Goal: Information Seeking & Learning: Learn about a topic

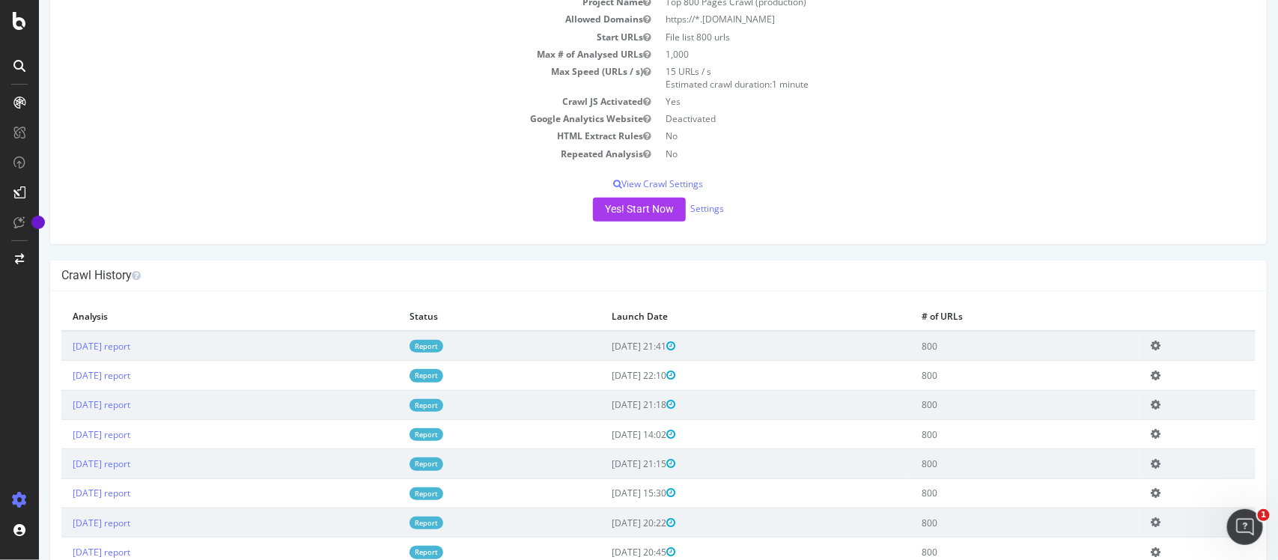
scroll to position [128, 0]
click at [130, 342] on link "2025 Sep. 4th report" at bounding box center [101, 344] width 58 height 13
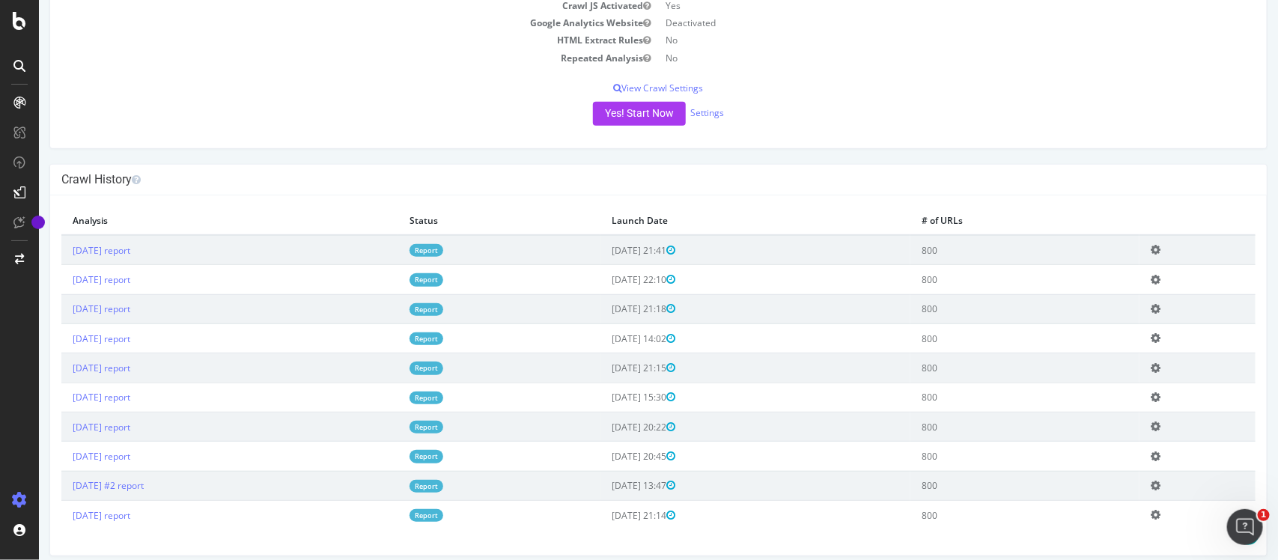
scroll to position [232, 0]
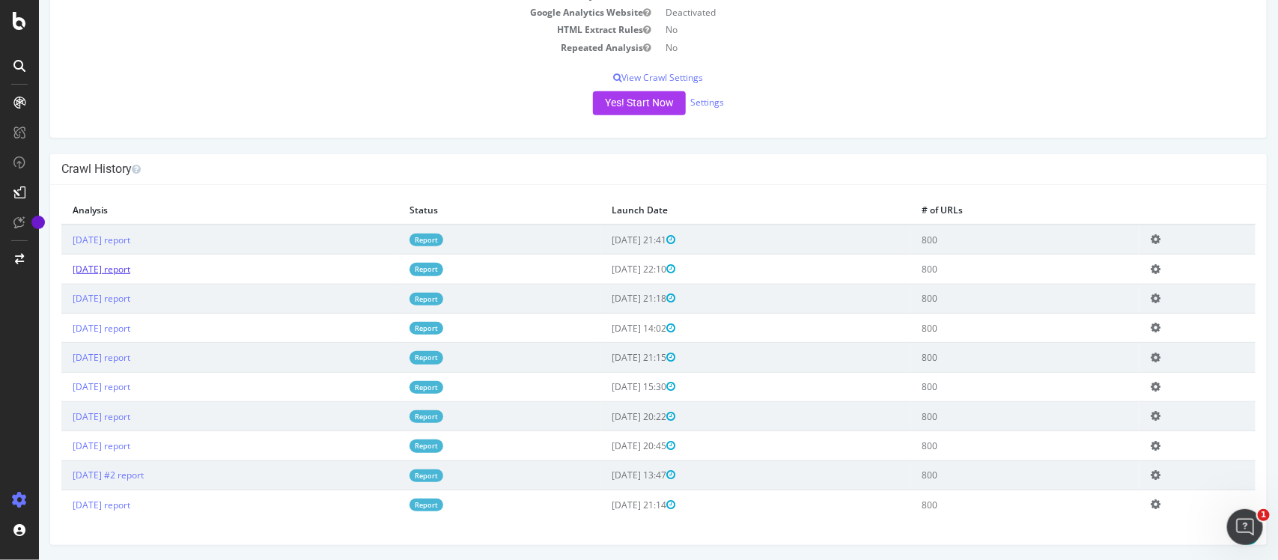
click at [121, 270] on link "2025 Aug. 21st report" at bounding box center [101, 269] width 58 height 13
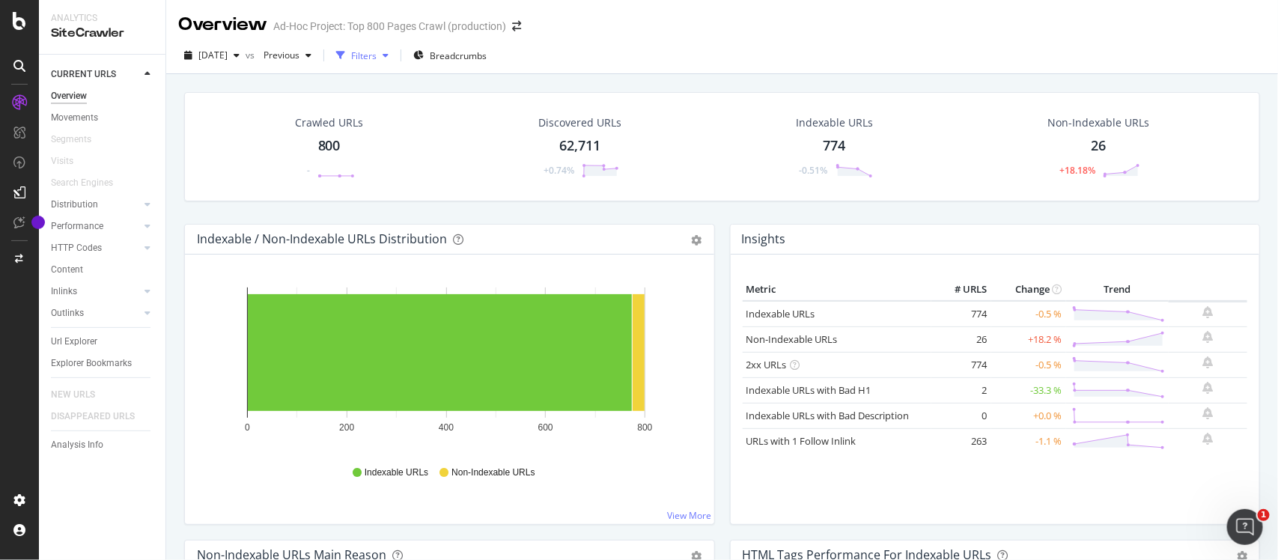
click at [389, 56] on icon "button" at bounding box center [386, 55] width 6 height 9
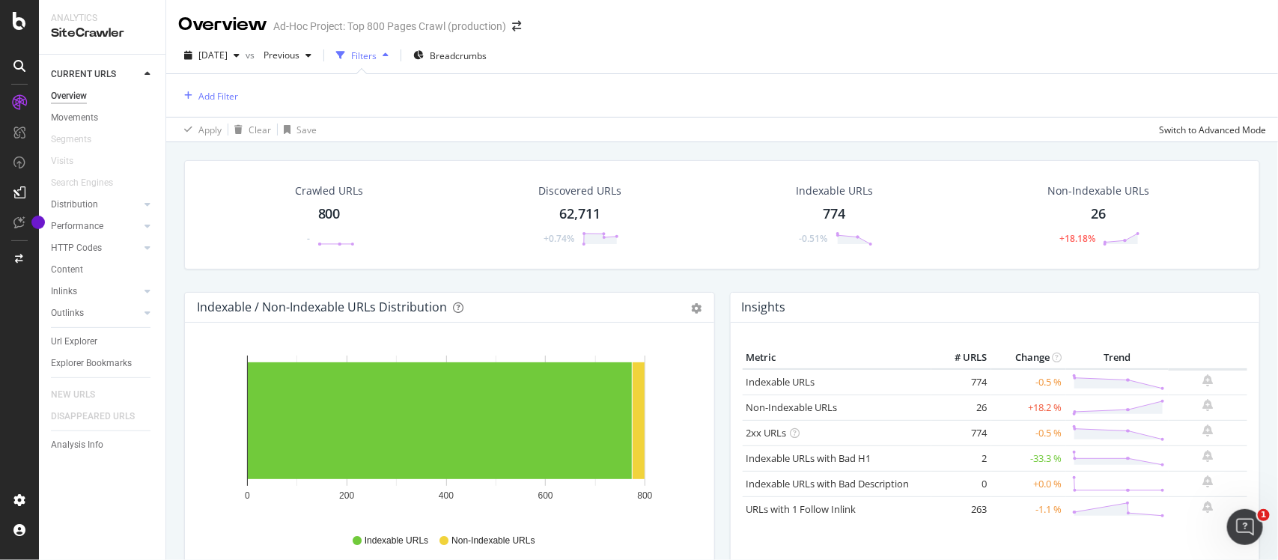
click at [389, 56] on icon "button" at bounding box center [386, 55] width 6 height 9
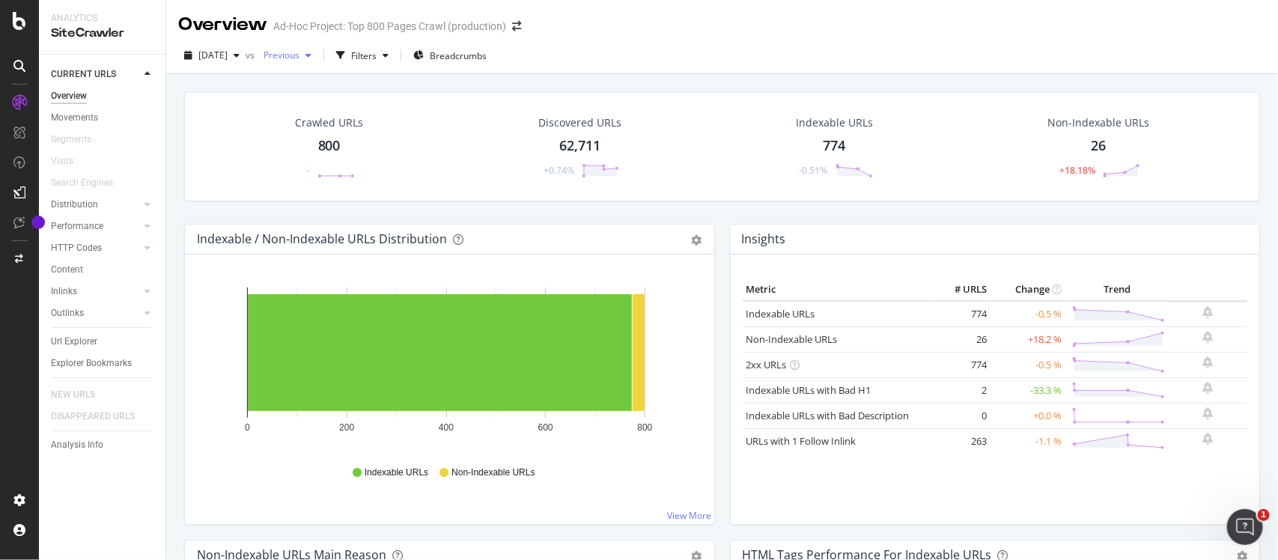
click at [299, 54] on span "Previous" at bounding box center [279, 55] width 42 height 13
click at [345, 113] on div "2025 Aug. 6th" at bounding box center [332, 112] width 85 height 13
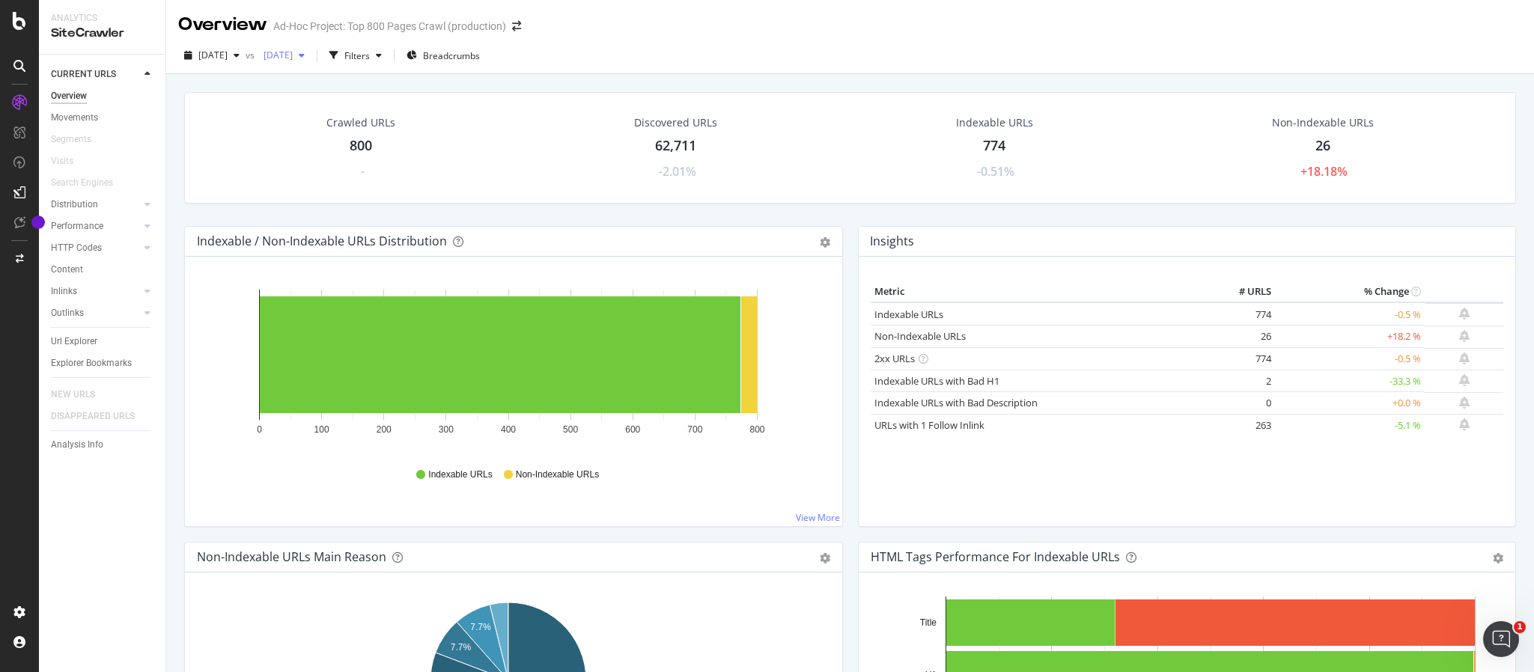
click at [311, 61] on div "2025 Aug. 6th" at bounding box center [284, 55] width 53 height 22
click at [358, 79] on div "[DATE]" at bounding box center [333, 85] width 85 height 13
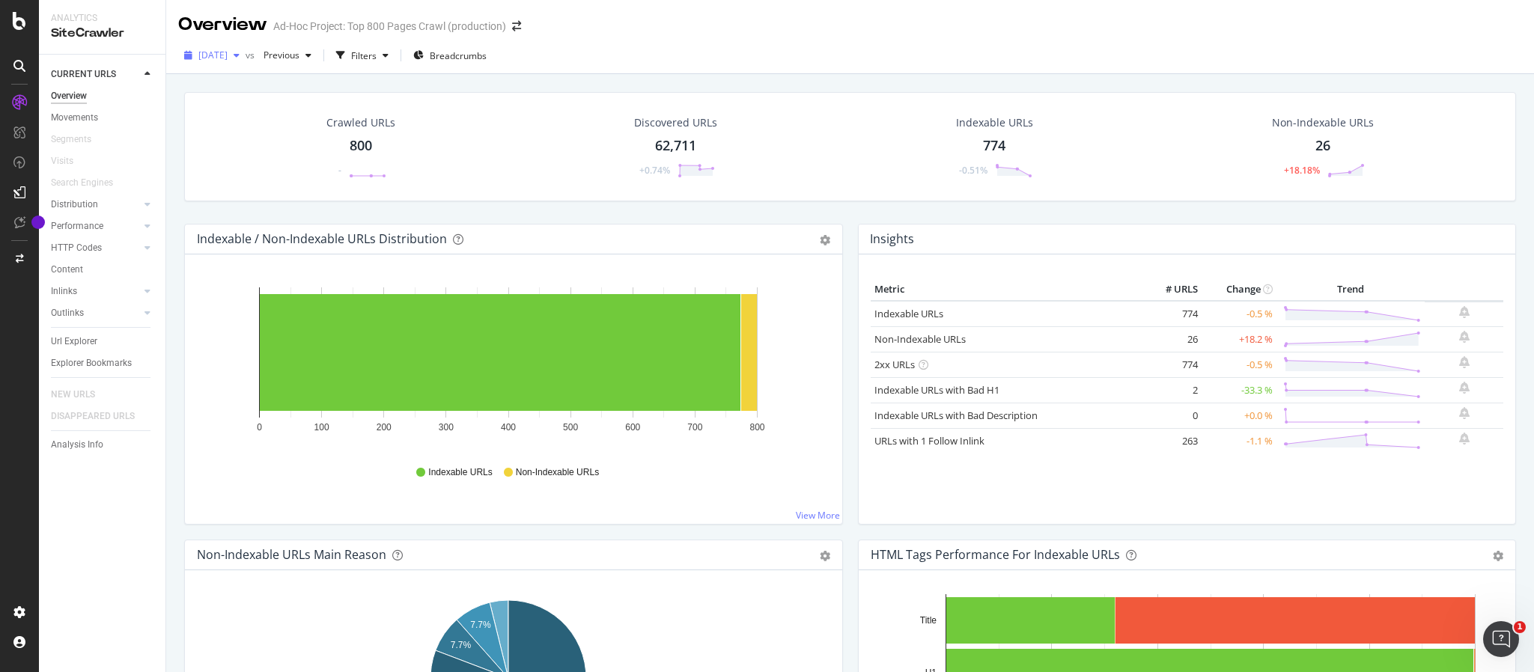
click at [240, 59] on icon "button" at bounding box center [237, 55] width 6 height 9
click at [295, 81] on div "800 URLs" at bounding box center [314, 85] width 39 height 13
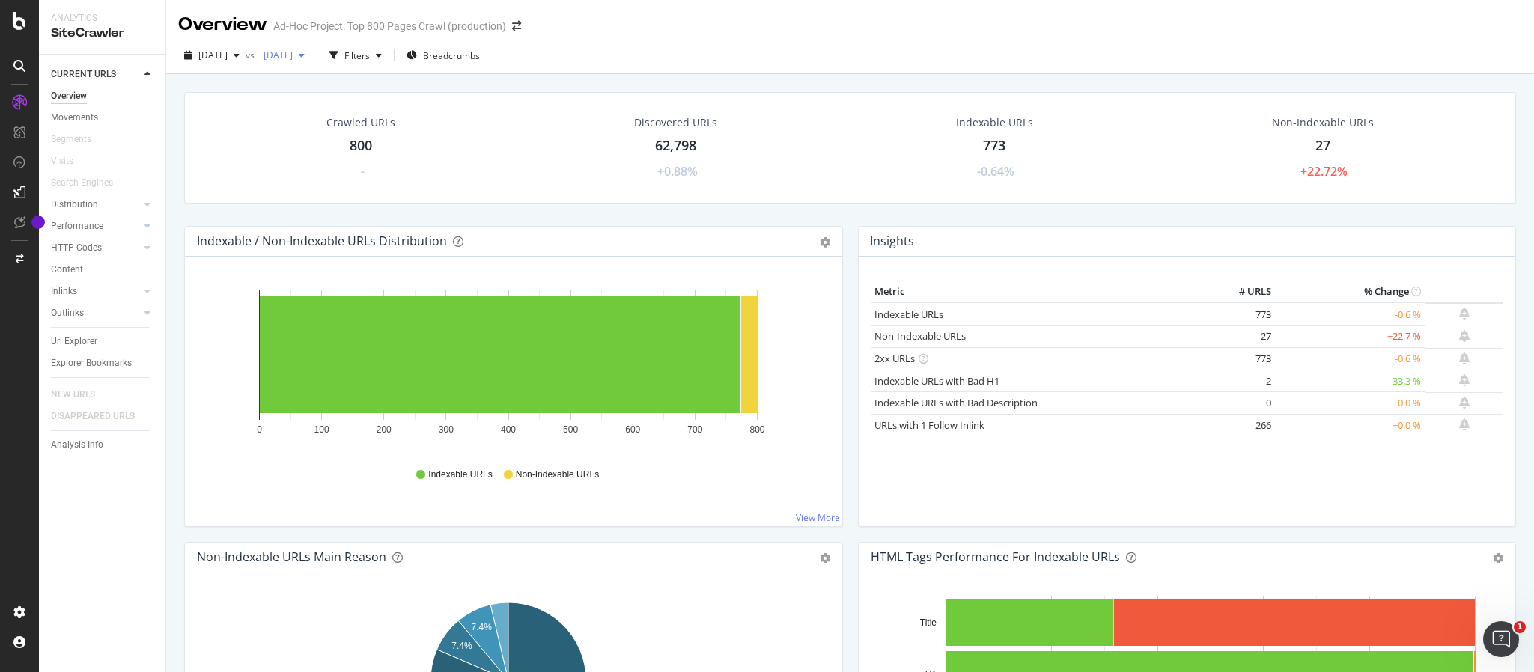
click at [311, 63] on div "[DATE]" at bounding box center [284, 55] width 53 height 22
click at [340, 85] on div "2025 Aug. 21st" at bounding box center [329, 85] width 85 height 13
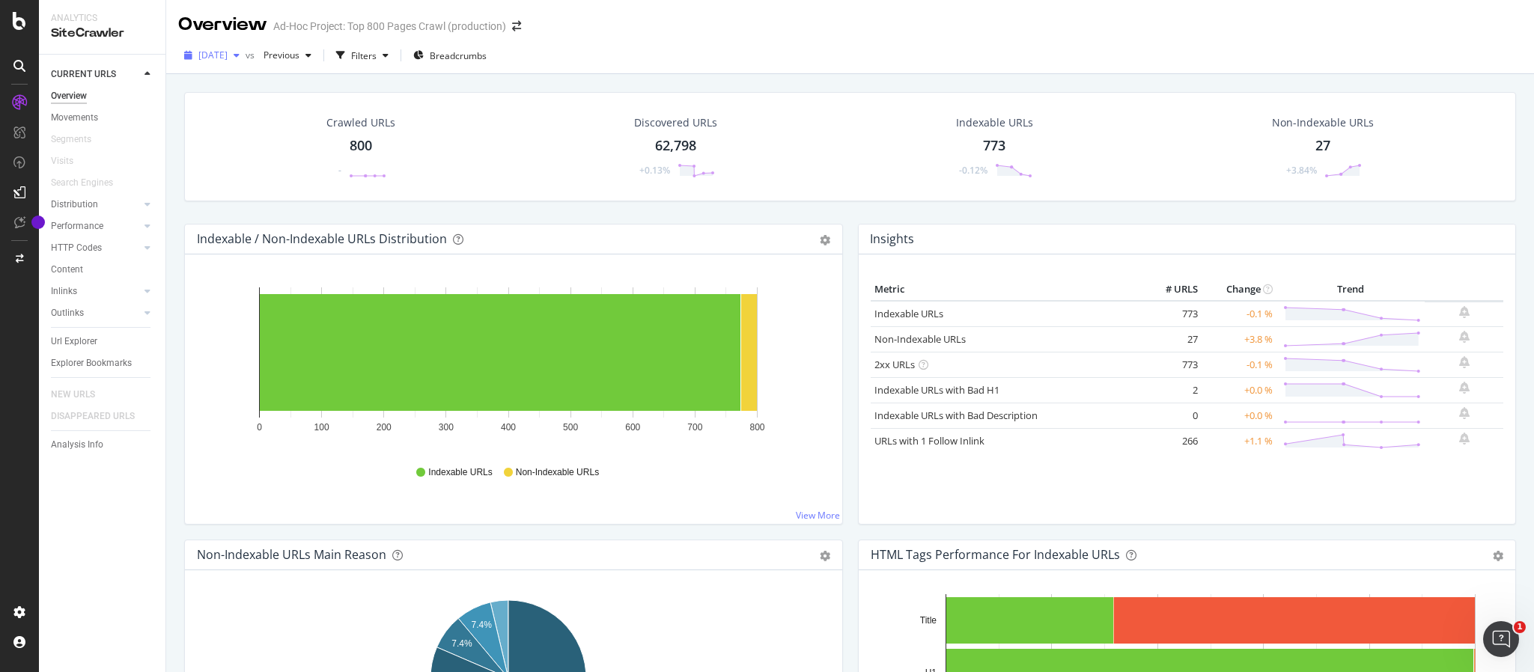
click at [228, 55] on span "[DATE]" at bounding box center [212, 55] width 29 height 13
click at [252, 84] on div "[DATE]" at bounding box center [243, 85] width 84 height 13
click at [227, 52] on span "[DATE]" at bounding box center [212, 55] width 29 height 13
click at [241, 82] on div "[DATE]" at bounding box center [243, 85] width 84 height 13
click at [246, 57] on div "button" at bounding box center [237, 55] width 18 height 9
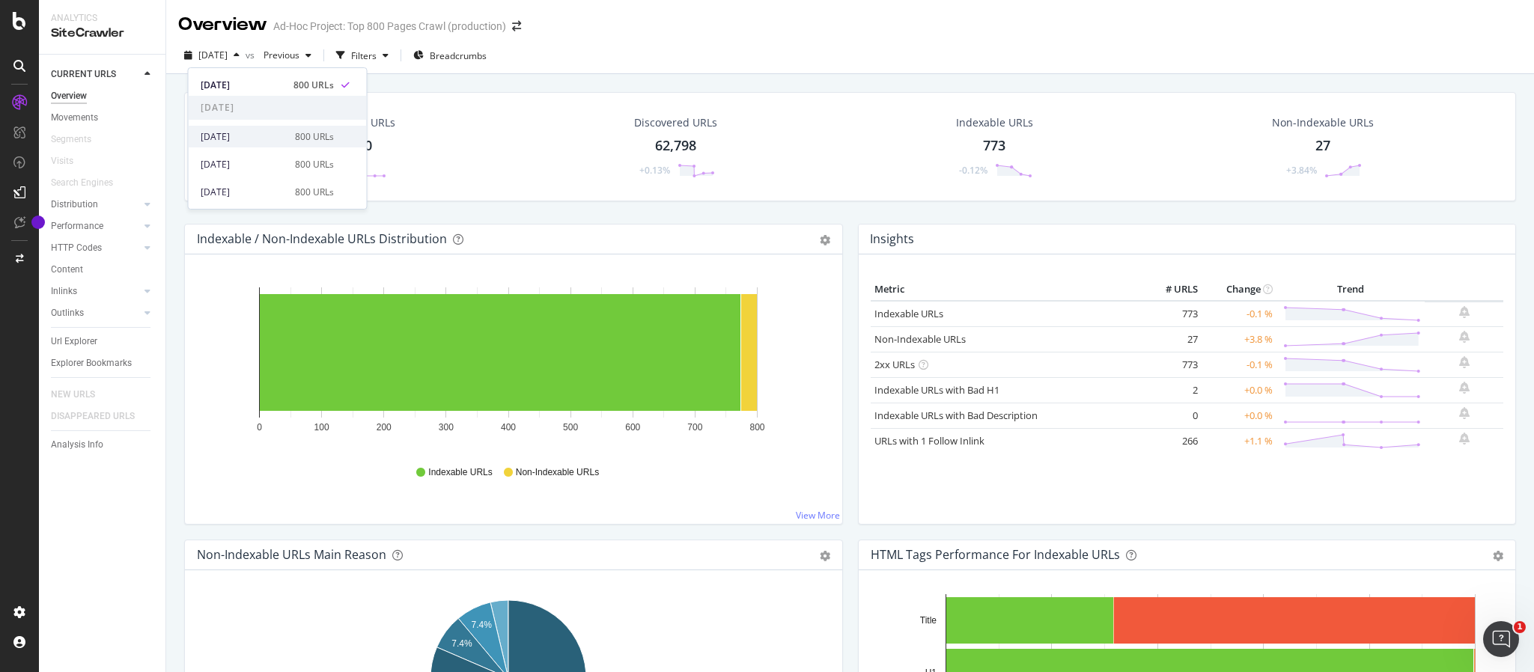
click at [276, 136] on div "2025 Aug. 21st" at bounding box center [243, 136] width 85 height 13
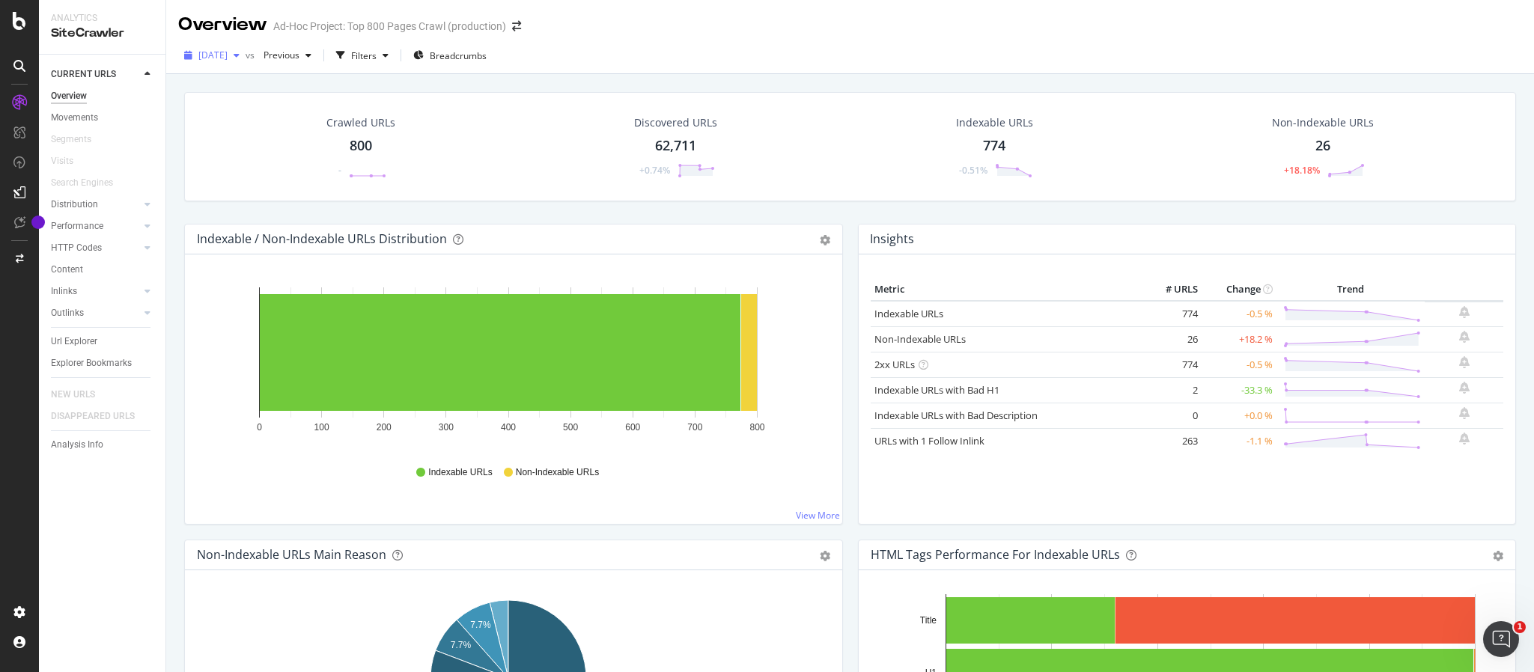
click at [213, 52] on span "2025 Aug. 21st" at bounding box center [212, 55] width 29 height 13
click at [229, 81] on div "[DATE]" at bounding box center [243, 85] width 85 height 13
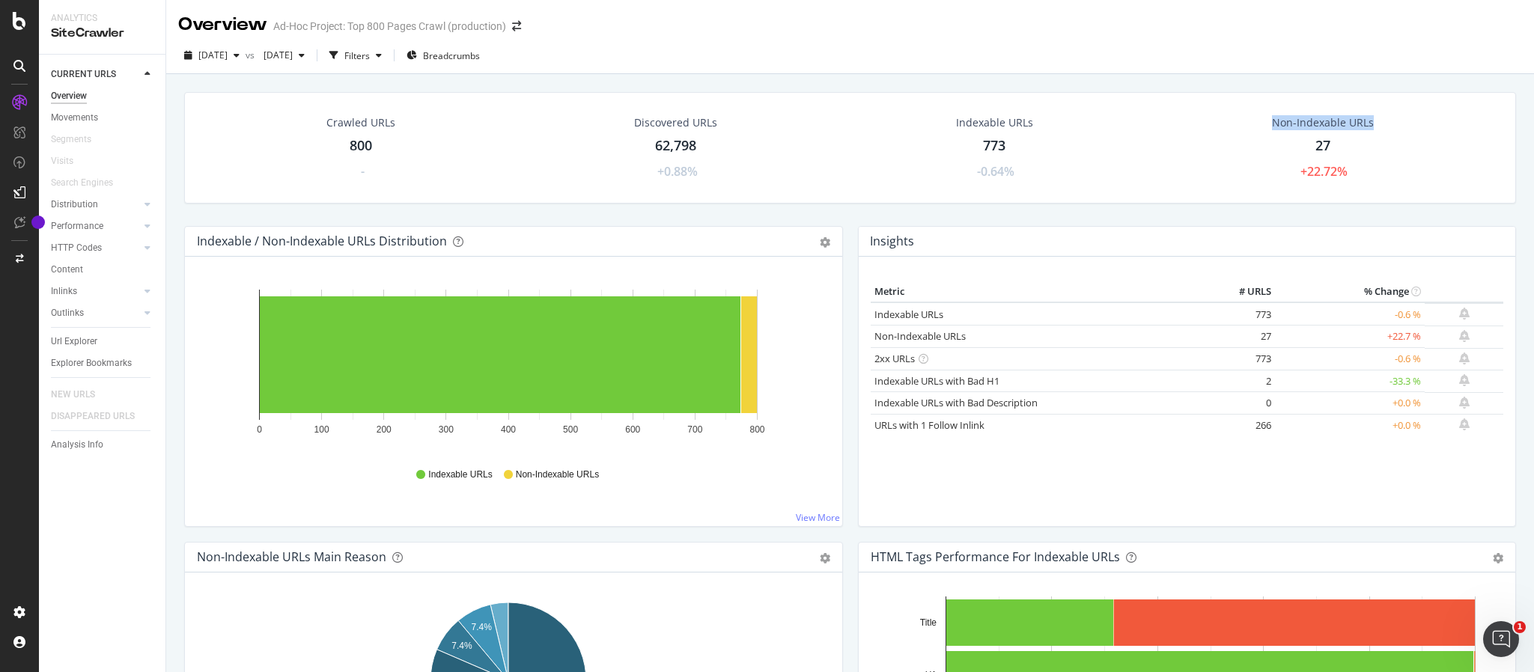
drag, startPoint x: 1254, startPoint y: 121, endPoint x: 1380, endPoint y: 126, distance: 125.9
click at [1277, 126] on div "Non-Indexable URLs 27 +22.72%" at bounding box center [1322, 148] width 341 height 80
copy div "Non-Indexable URLs"
click at [1277, 175] on div "+22.72%" at bounding box center [1323, 171] width 47 height 17
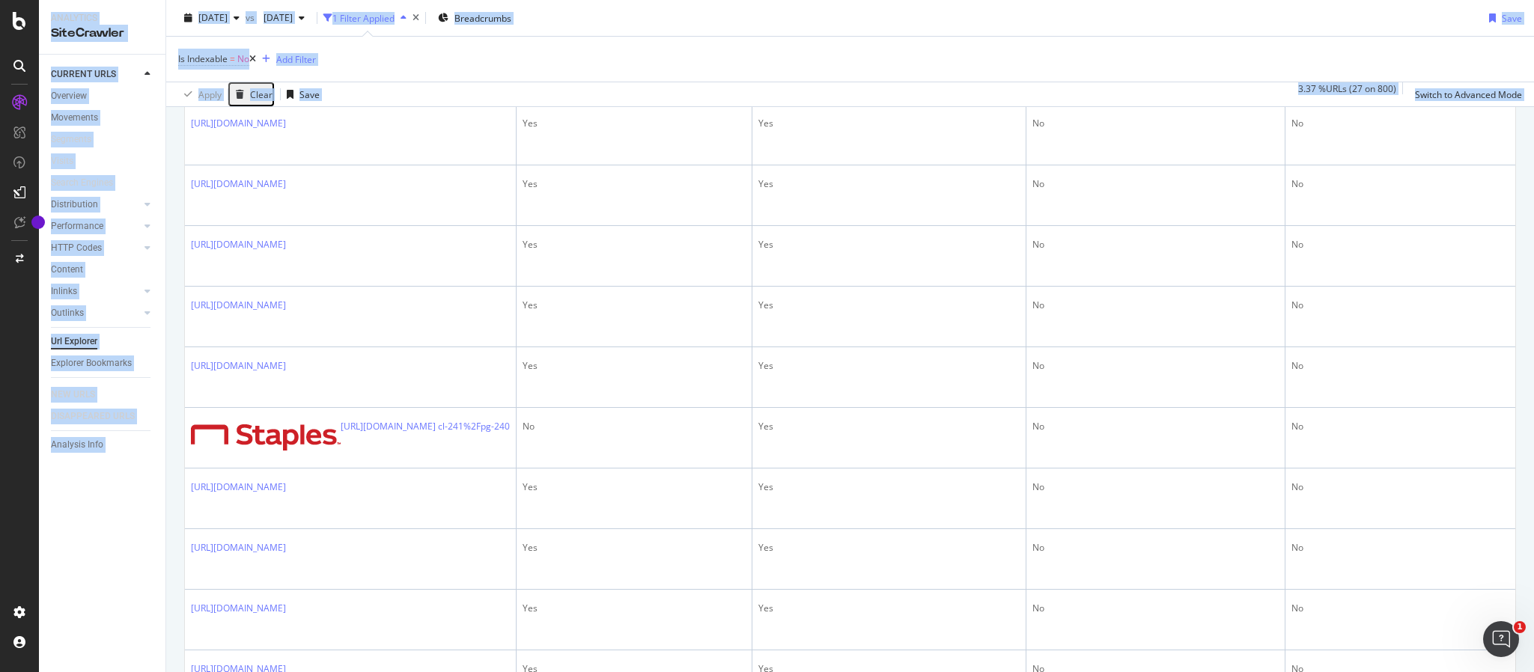
scroll to position [1351, 0]
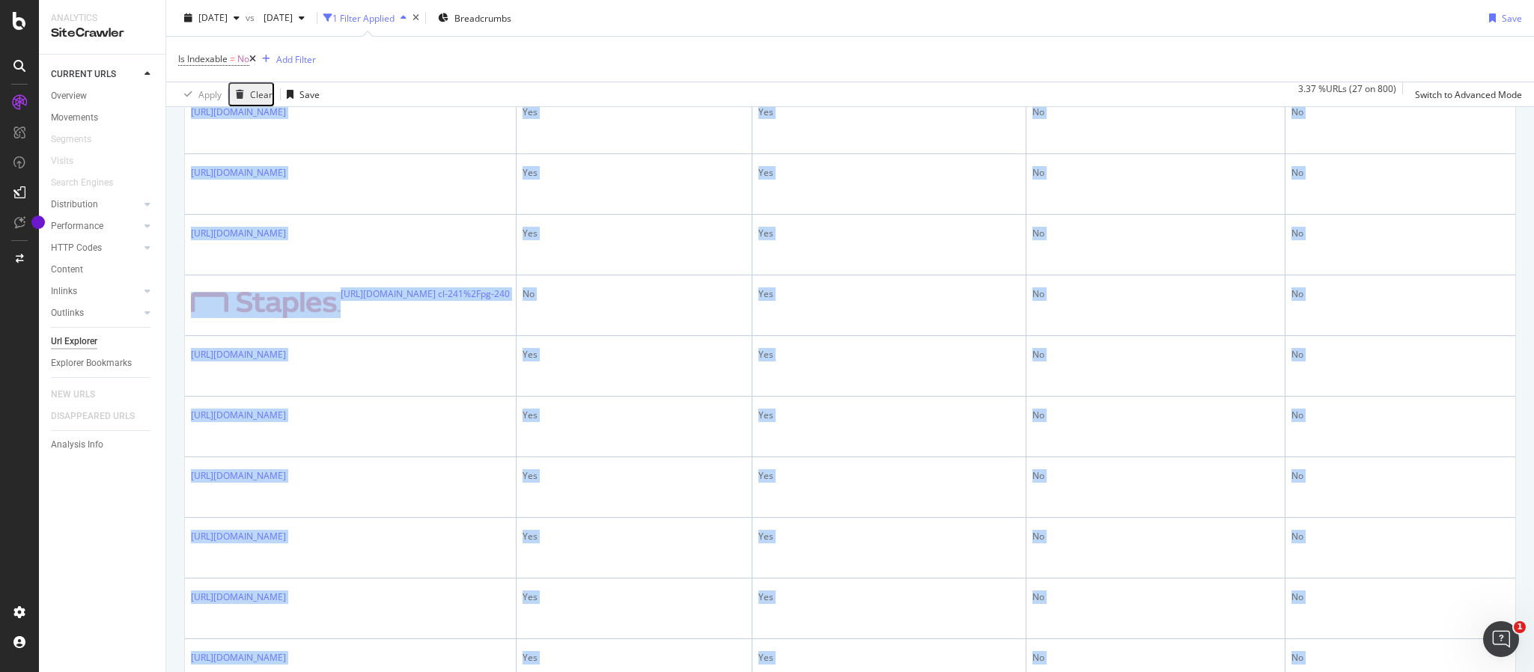
drag, startPoint x: 185, startPoint y: 365, endPoint x: 520, endPoint y: 542, distance: 378.8
copy tbody "https://www.staples.com/cc/mmx/giftcard No Yes No No https://www.staples.com/de…"
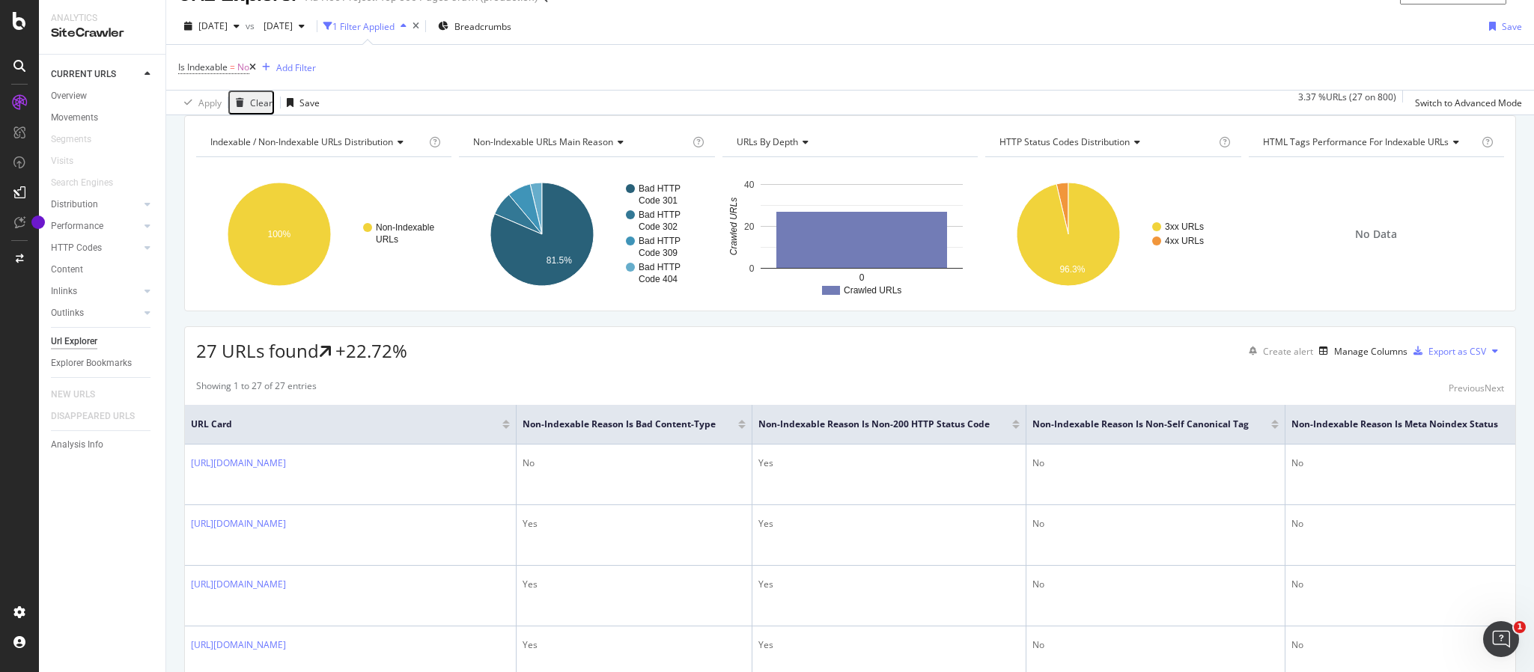
scroll to position [0, 0]
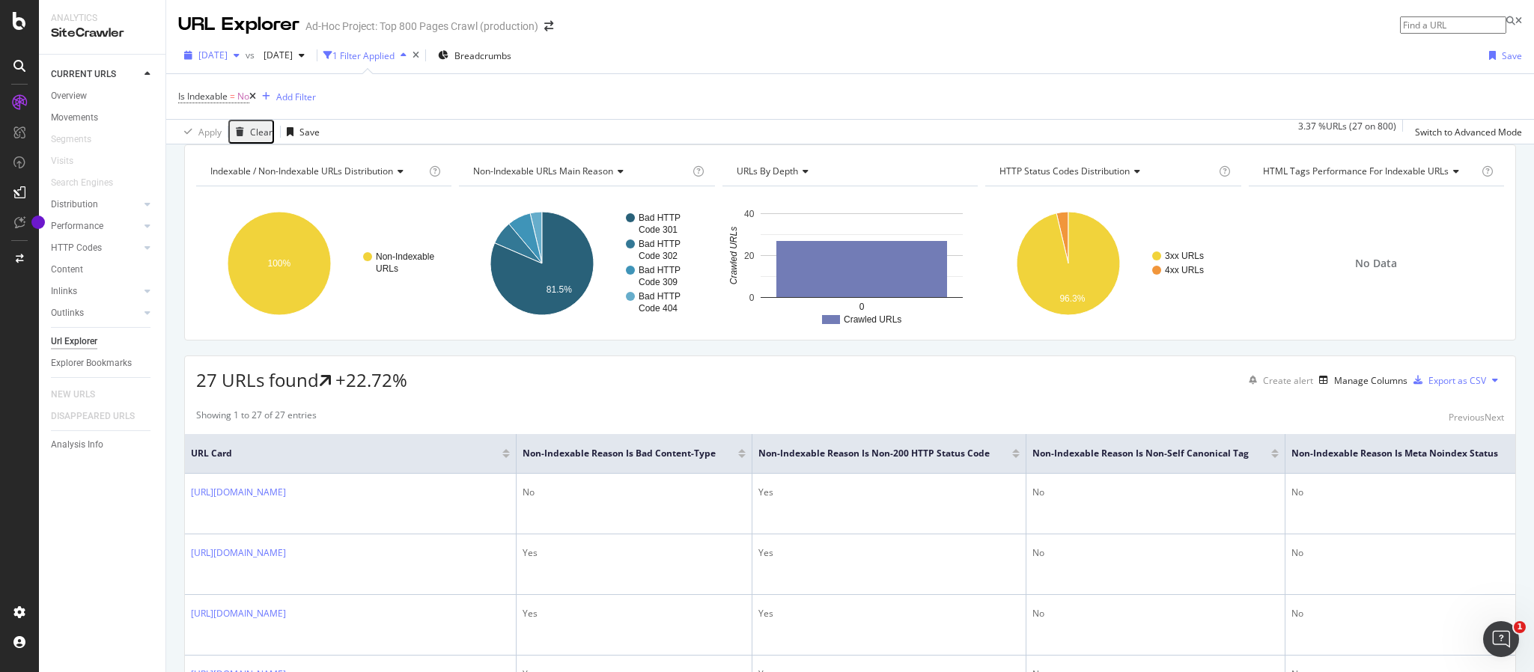
click at [246, 55] on div "button" at bounding box center [237, 55] width 18 height 9
click at [273, 139] on div "2025 Aug. 21st" at bounding box center [243, 137] width 85 height 13
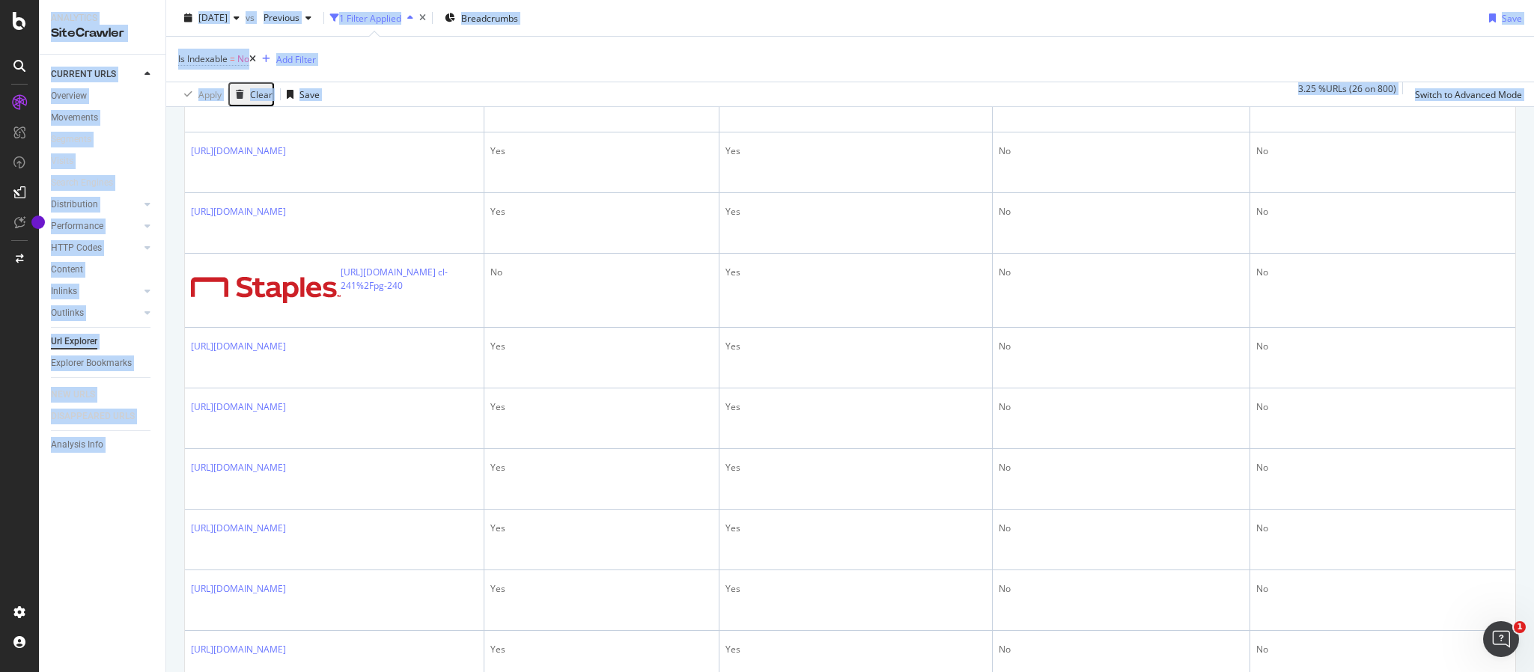
scroll to position [1503, 0]
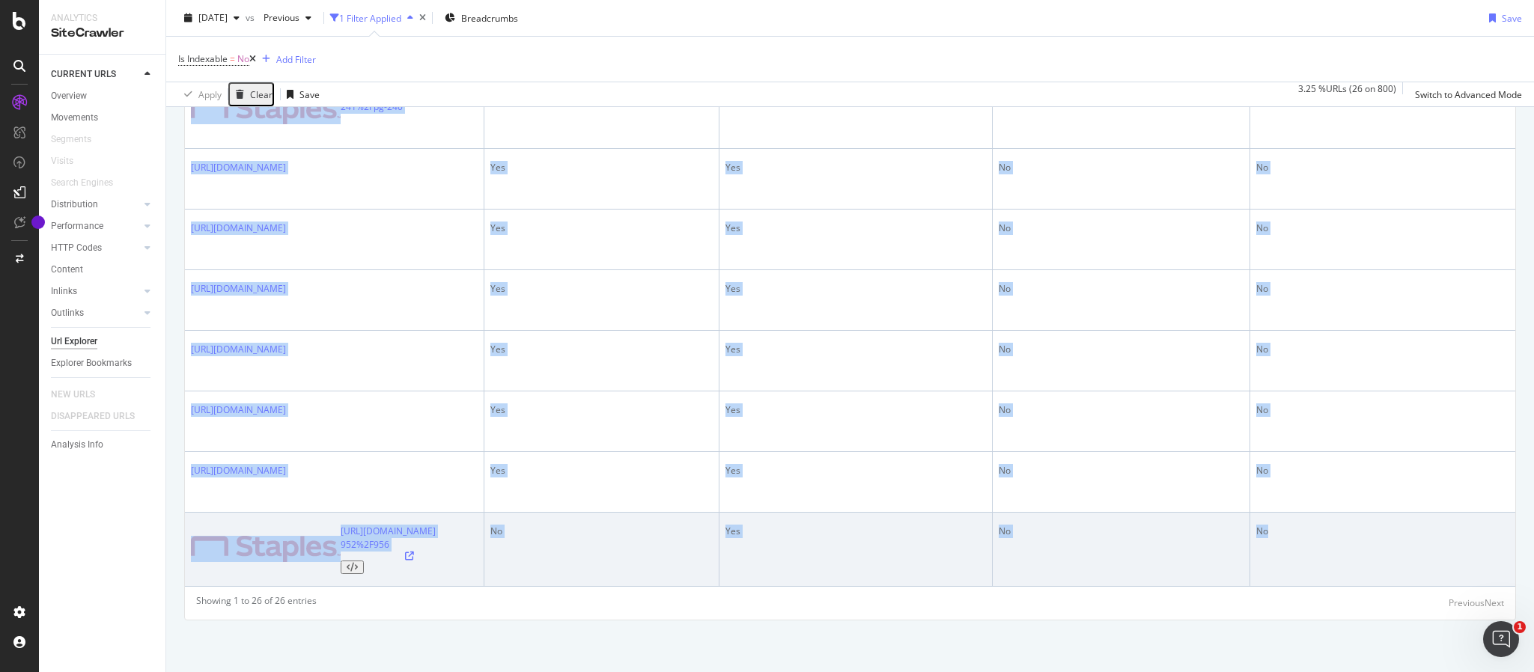
drag, startPoint x: 171, startPoint y: 245, endPoint x: 1287, endPoint y: 546, distance: 1156.1
copy table "URL Card Non-Indexable Reason is Bad Content-Type Non-Indexable Reason is Non-2…"
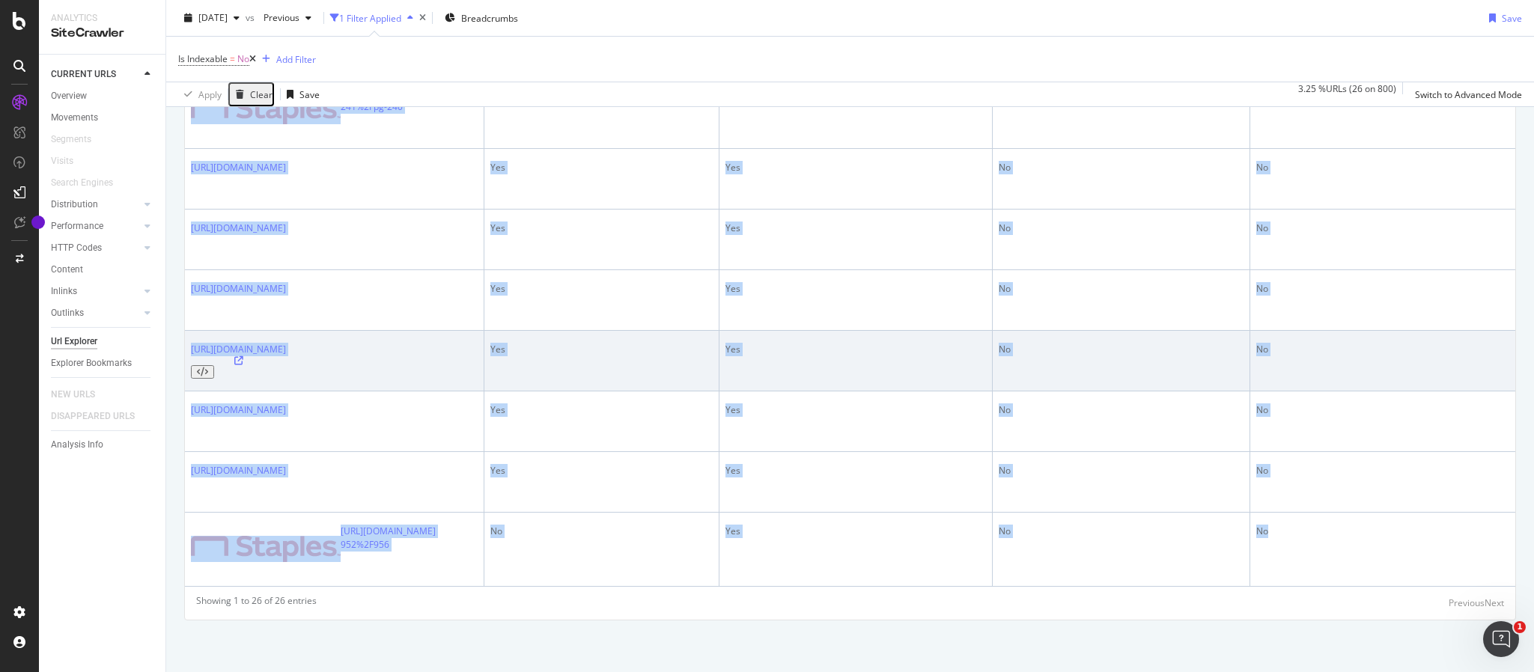
click at [883, 364] on td "Yes" at bounding box center [855, 361] width 273 height 61
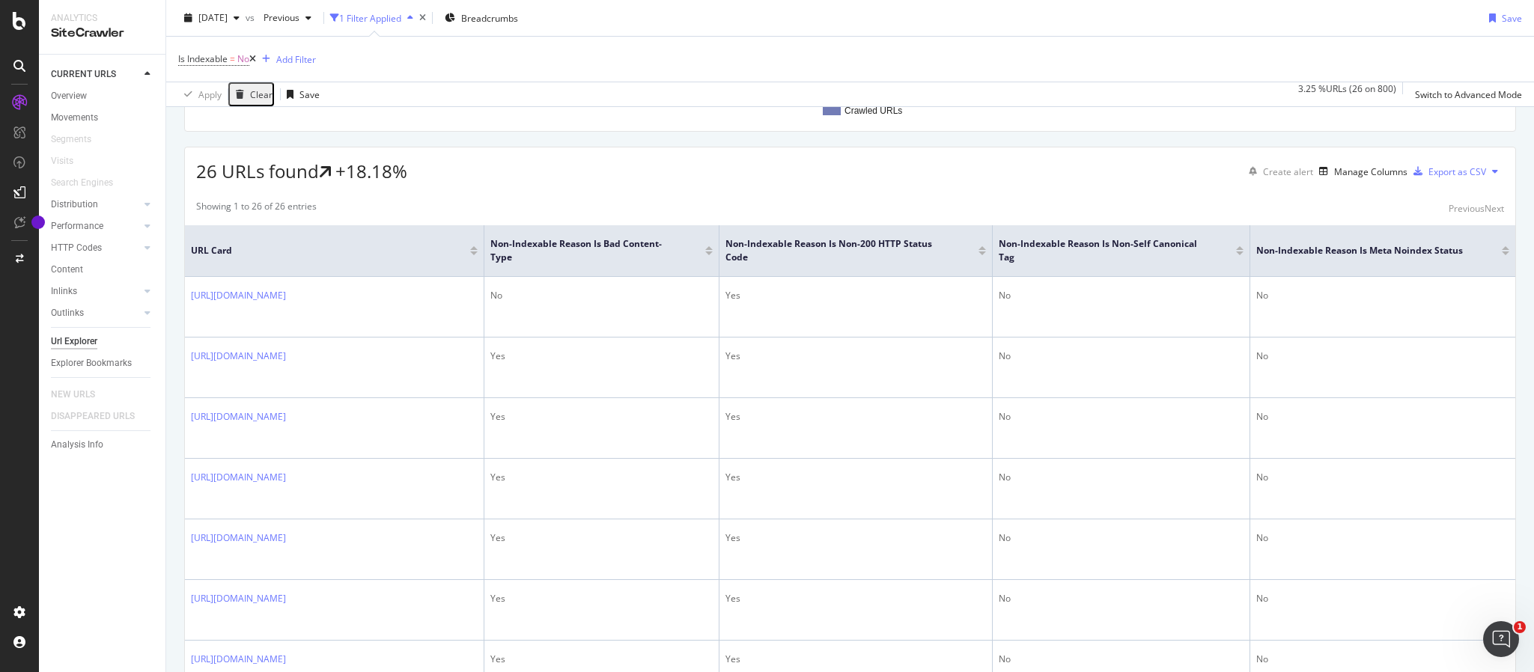
scroll to position [196, 0]
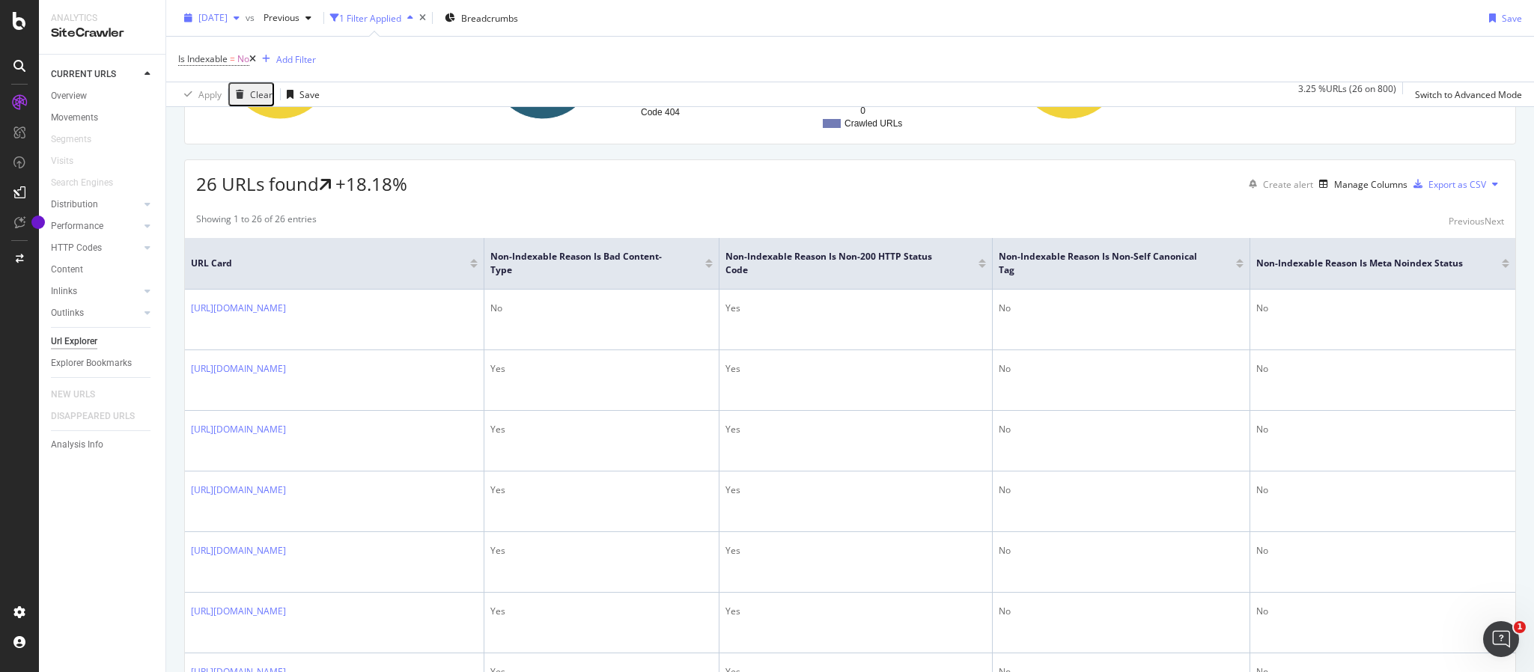
click at [228, 18] on span "2025 Aug. 21st" at bounding box center [212, 17] width 29 height 13
click at [258, 47] on div "[DATE]" at bounding box center [243, 47] width 85 height 13
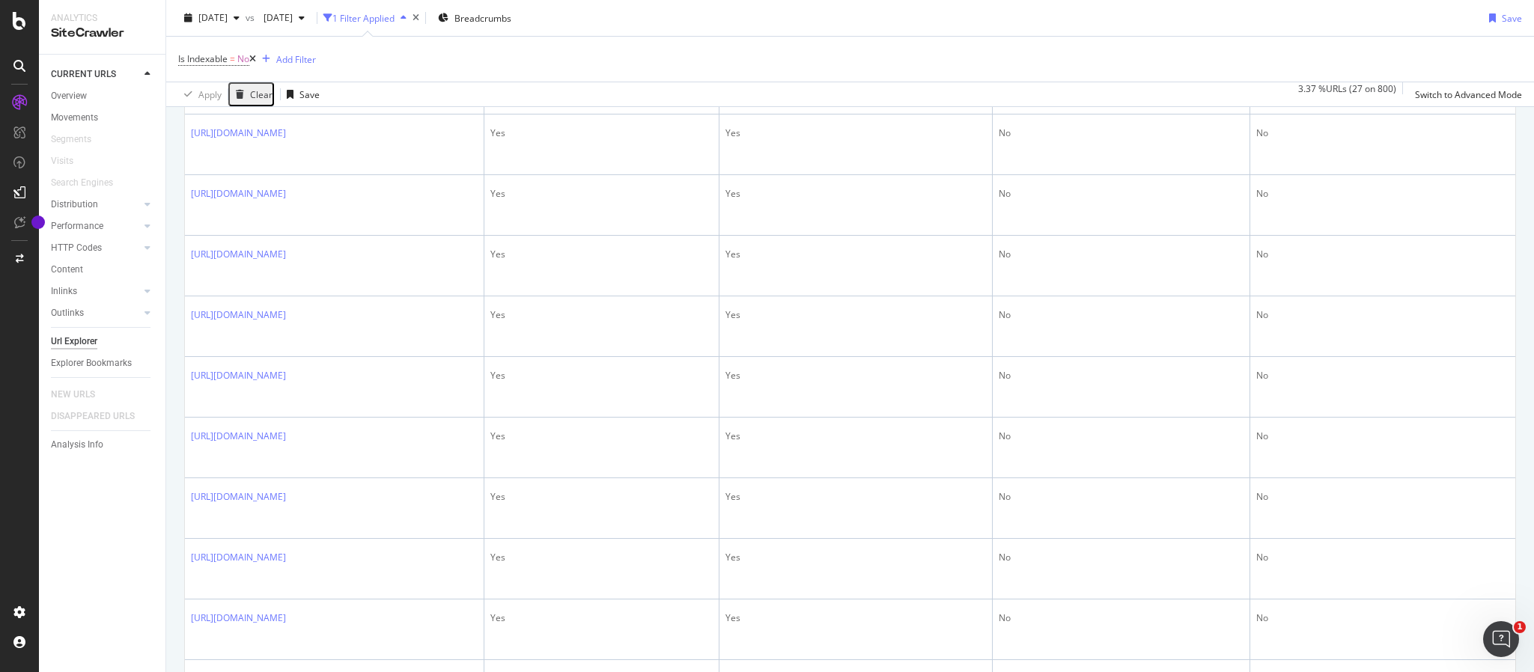
scroll to position [611, 0]
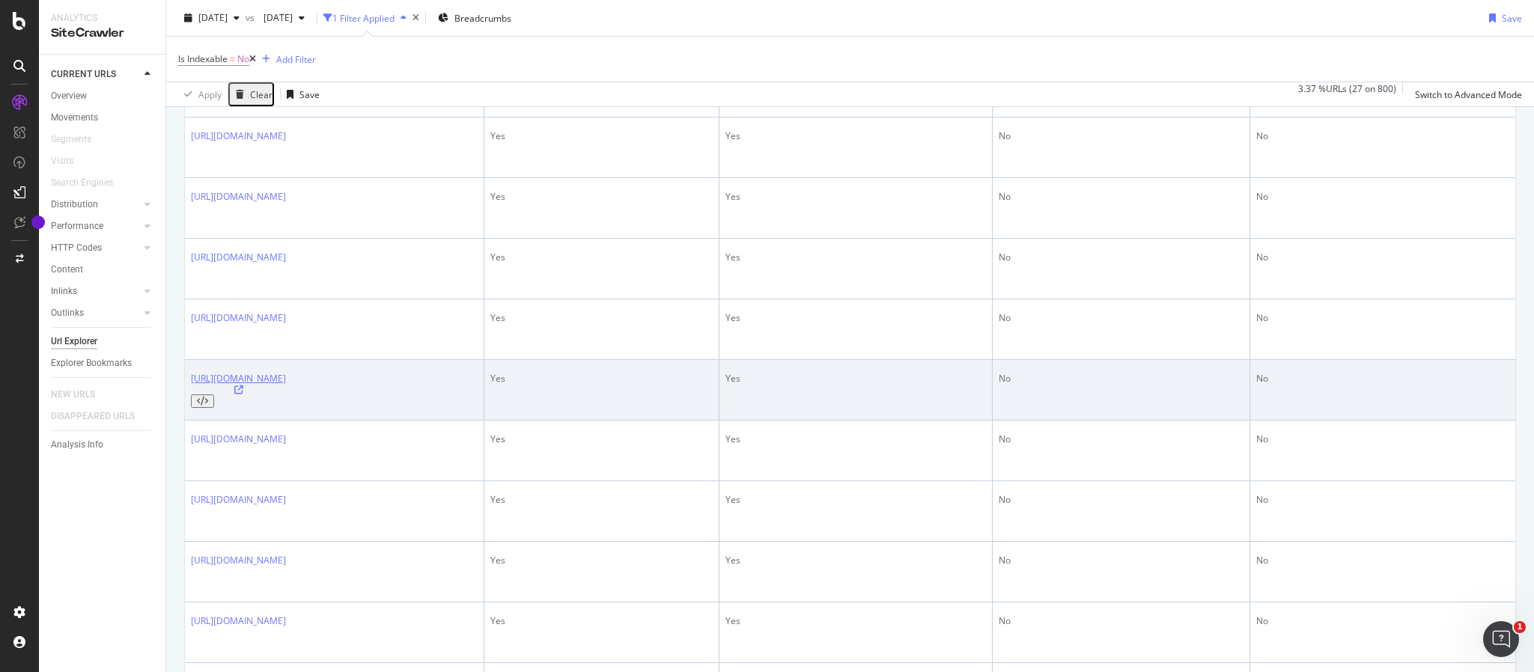
click at [286, 372] on link "https://www.staples.com/5-8-x-8-3-Copy-Printer-Paper/cat_CL140691/9n3rb" at bounding box center [238, 378] width 95 height 13
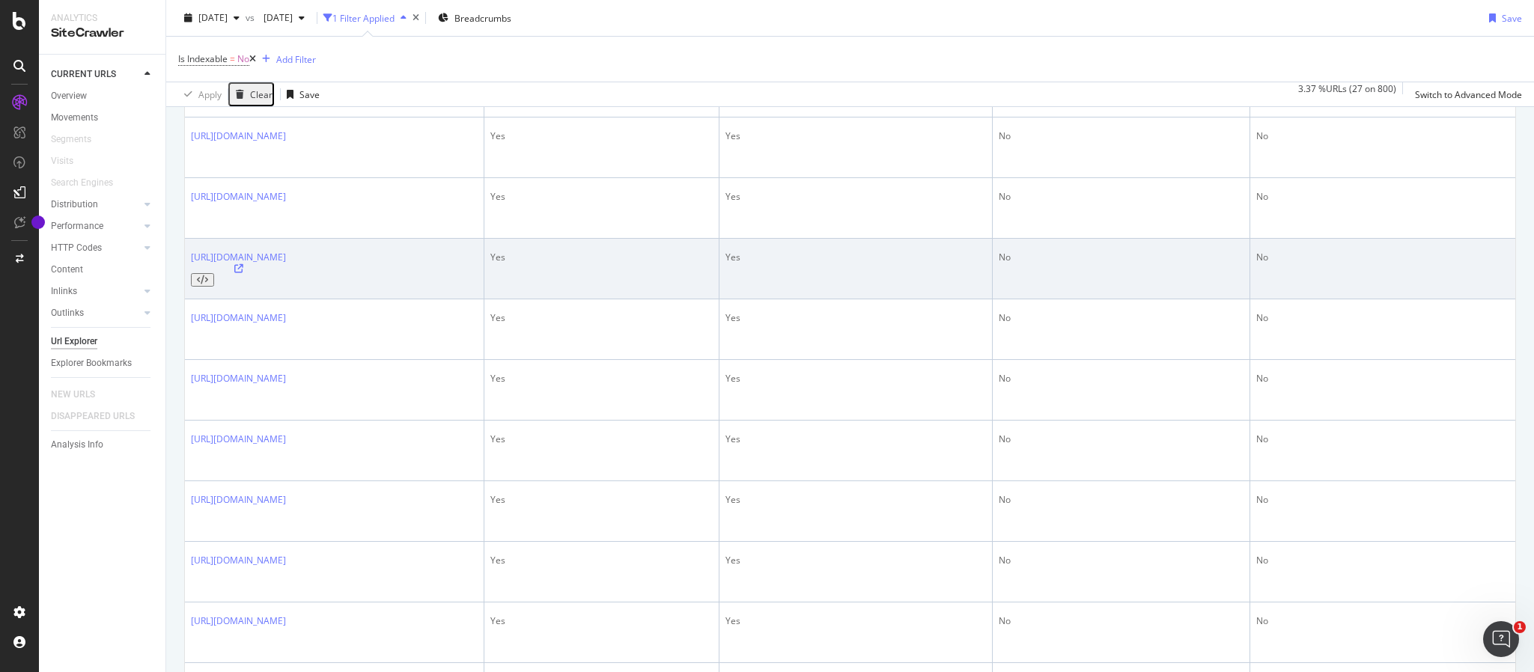
click at [1277, 259] on div "No" at bounding box center [1382, 257] width 253 height 13
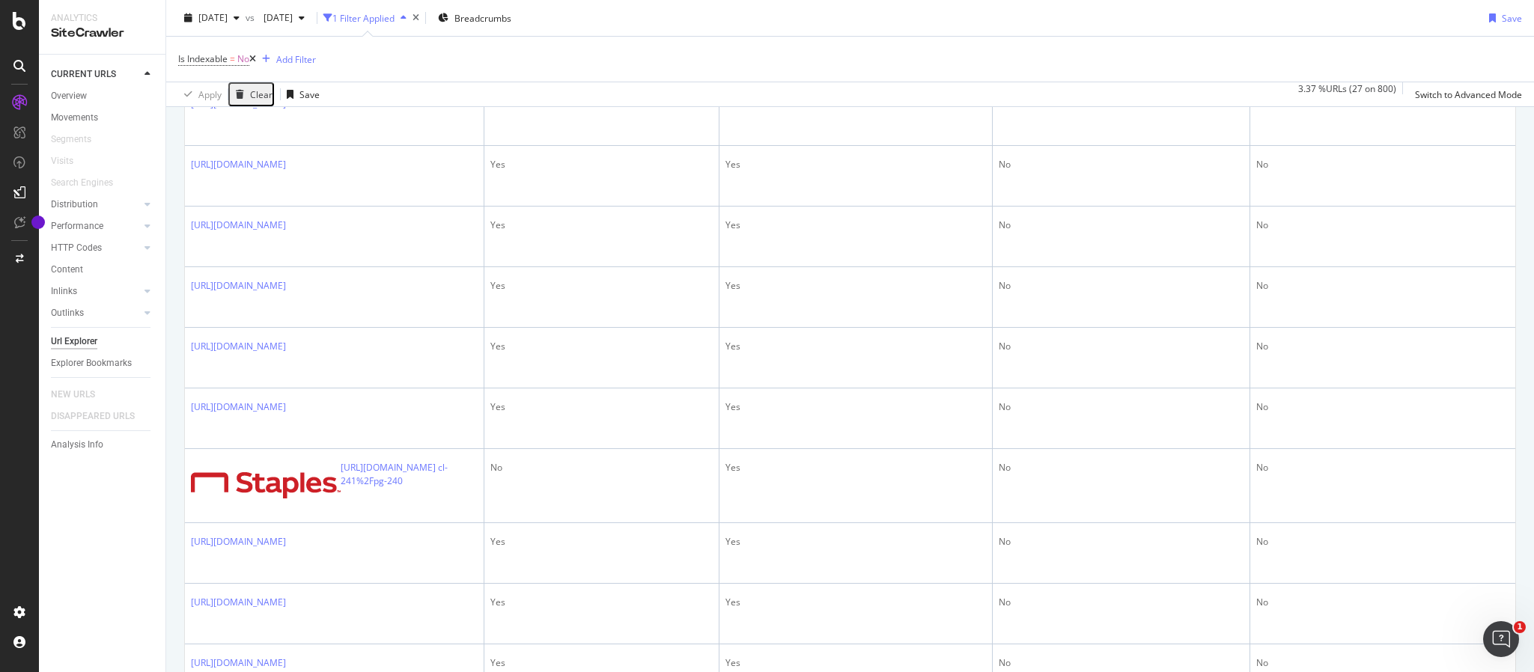
scroll to position [1202, 0]
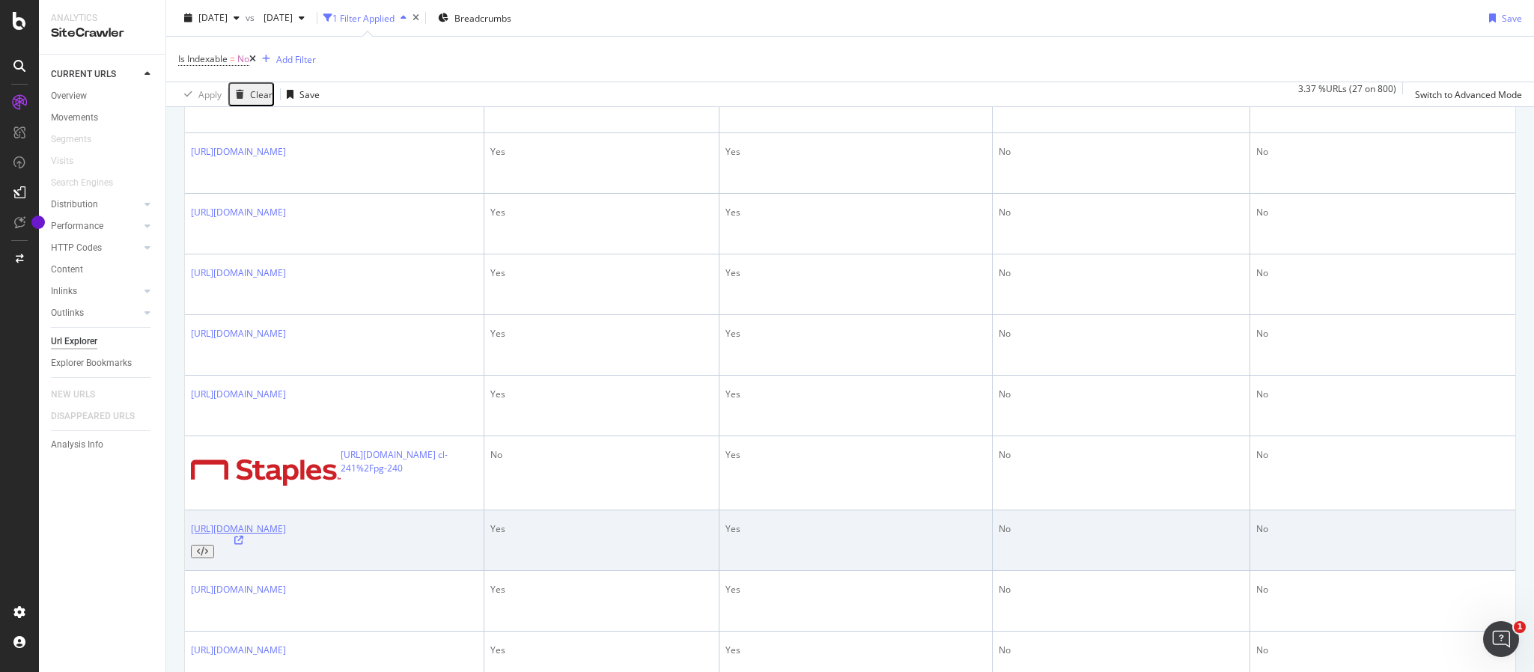
click at [286, 535] on link "[URL][DOMAIN_NAME]" at bounding box center [238, 529] width 95 height 13
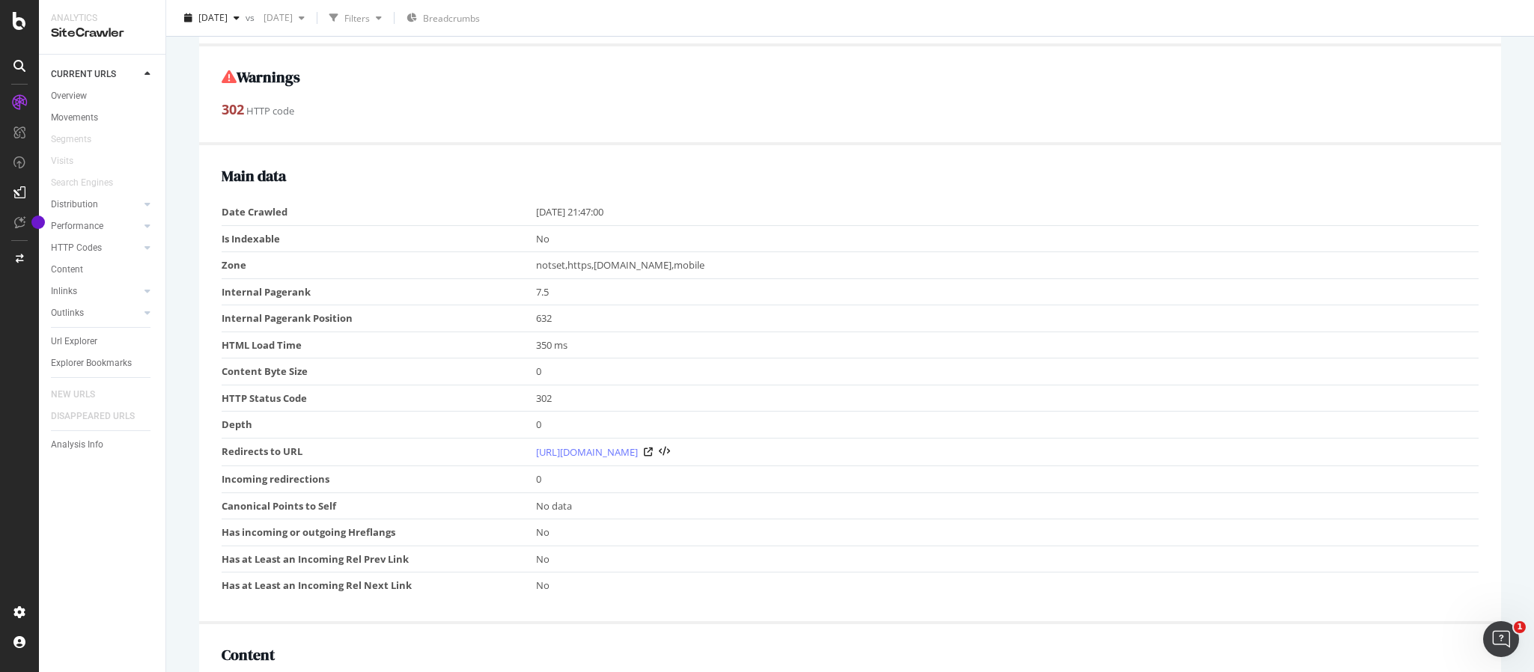
scroll to position [223, 0]
